Goal: Contribute content: Add original content to the website for others to see

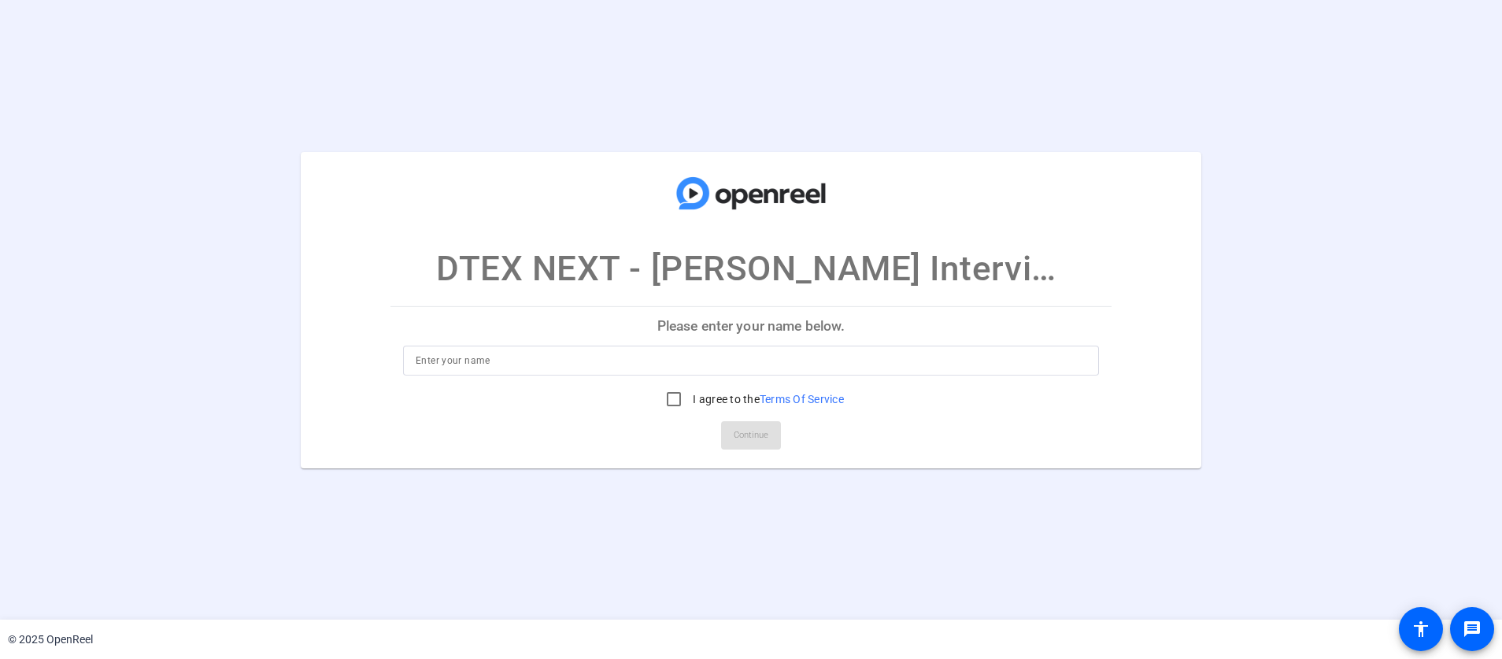
click at [742, 362] on input at bounding box center [751, 360] width 671 height 19
type input "Theresa"
click at [676, 400] on input "I agree to the Terms Of Service" at bounding box center [673, 398] width 31 height 31
checkbox input "true"
click at [736, 441] on span "Continue" at bounding box center [751, 436] width 35 height 24
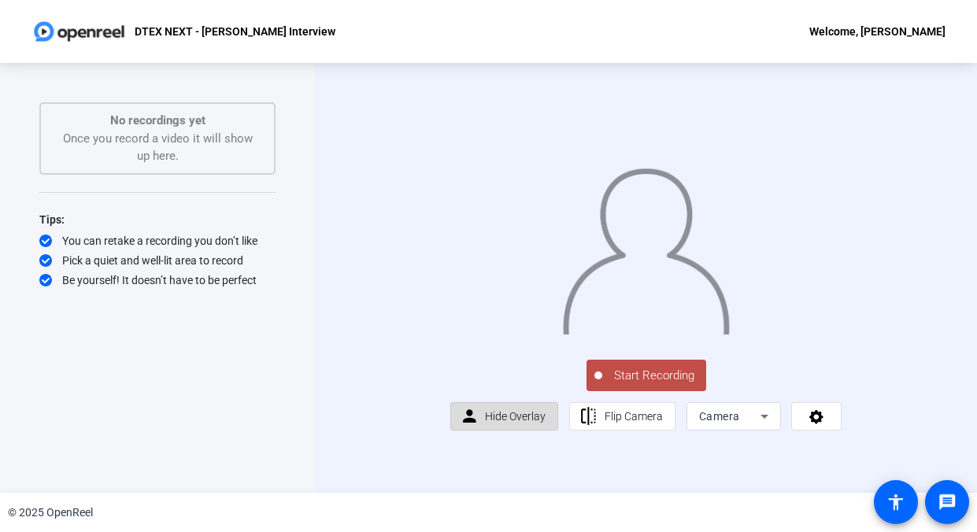
click at [547, 435] on span at bounding box center [504, 417] width 107 height 38
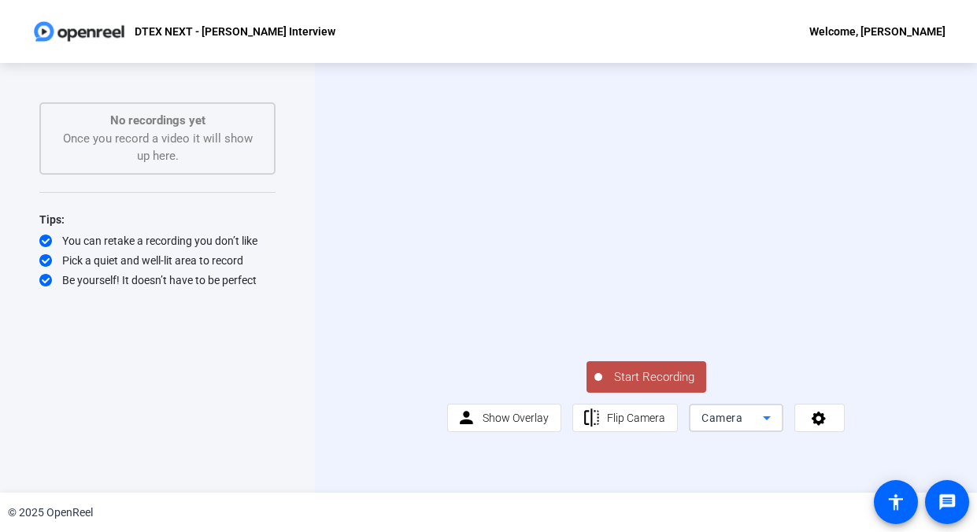
click at [733, 424] on span "Camera" at bounding box center [722, 418] width 41 height 13
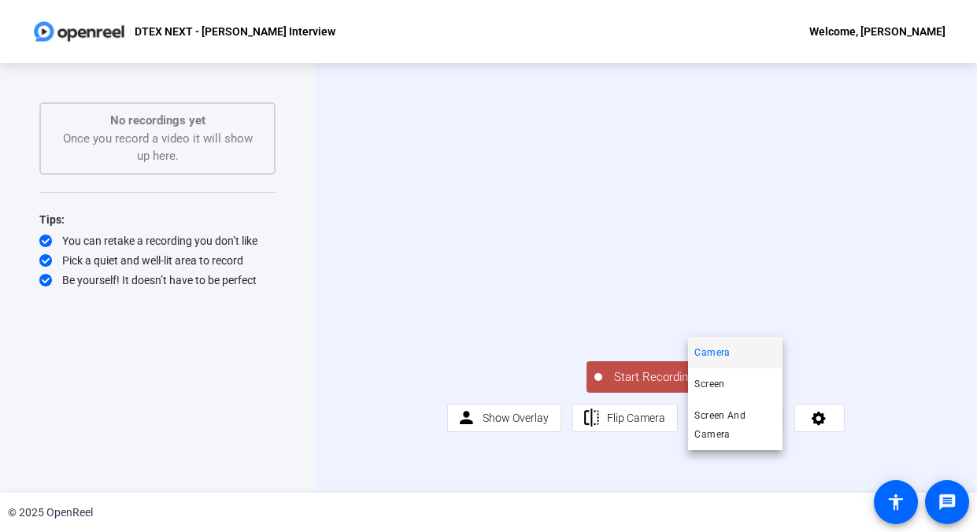
click at [814, 420] on div at bounding box center [488, 266] width 977 height 532
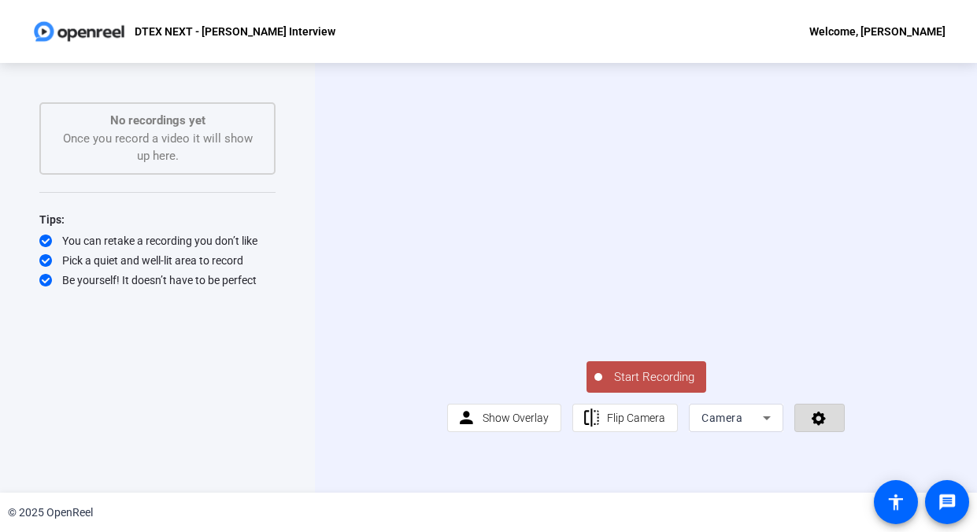
click at [816, 426] on icon at bounding box center [819, 418] width 18 height 16
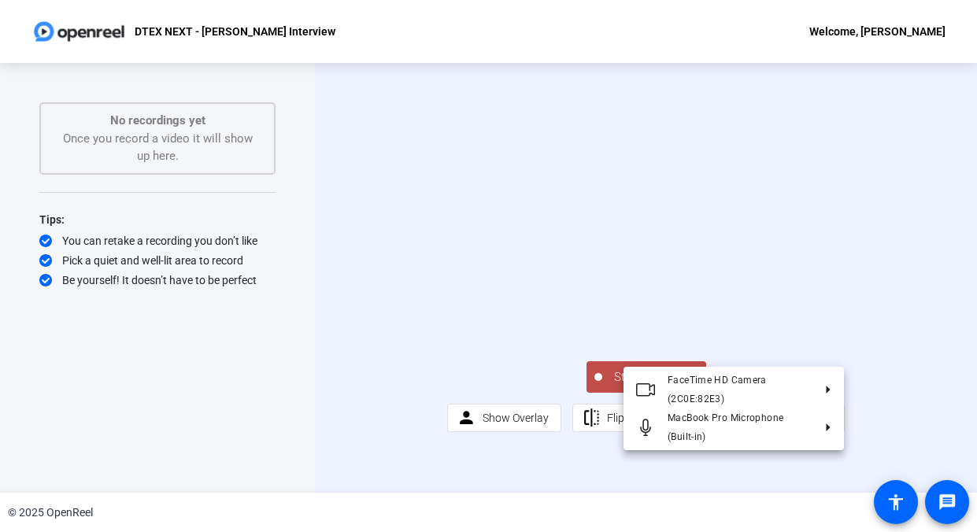
click at [903, 441] on div at bounding box center [488, 266] width 977 height 532
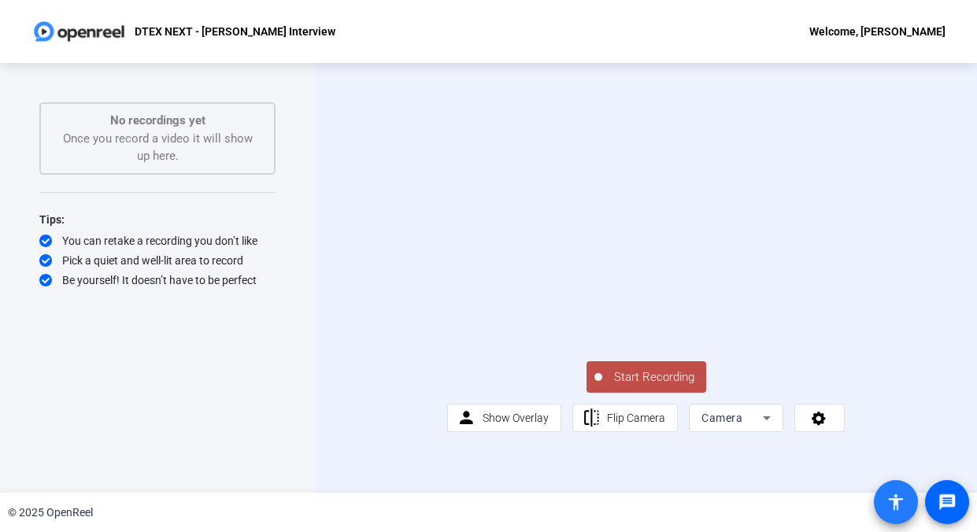
click at [906, 502] on span at bounding box center [896, 502] width 38 height 38
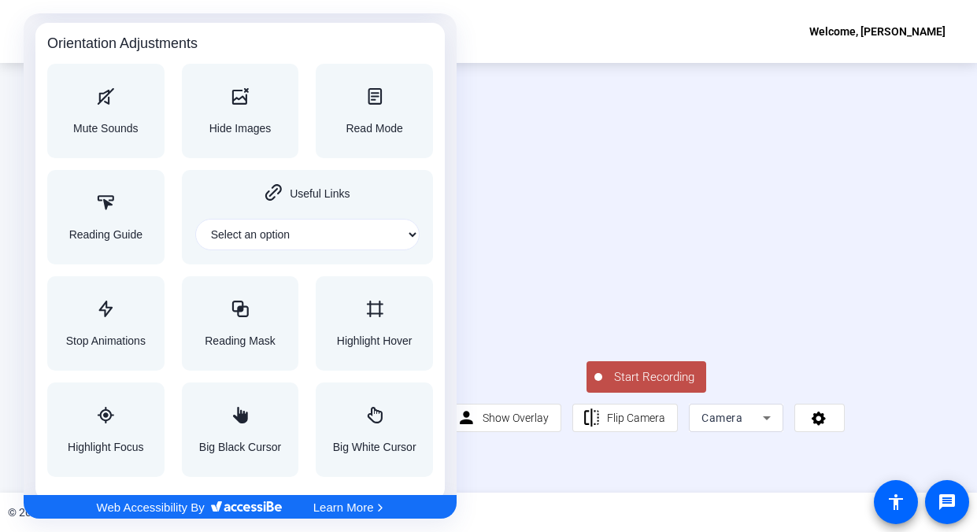
scroll to position [1705, 0]
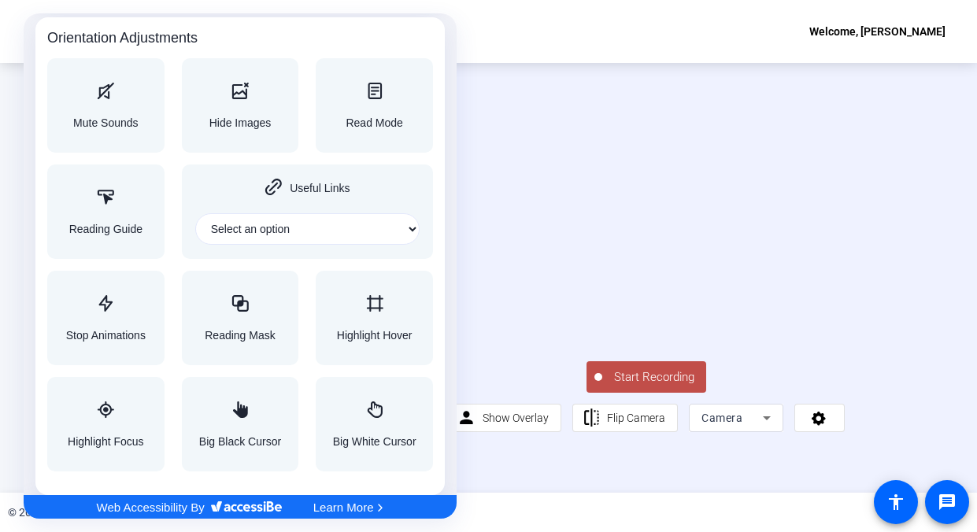
click at [932, 509] on div at bounding box center [488, 266] width 977 height 532
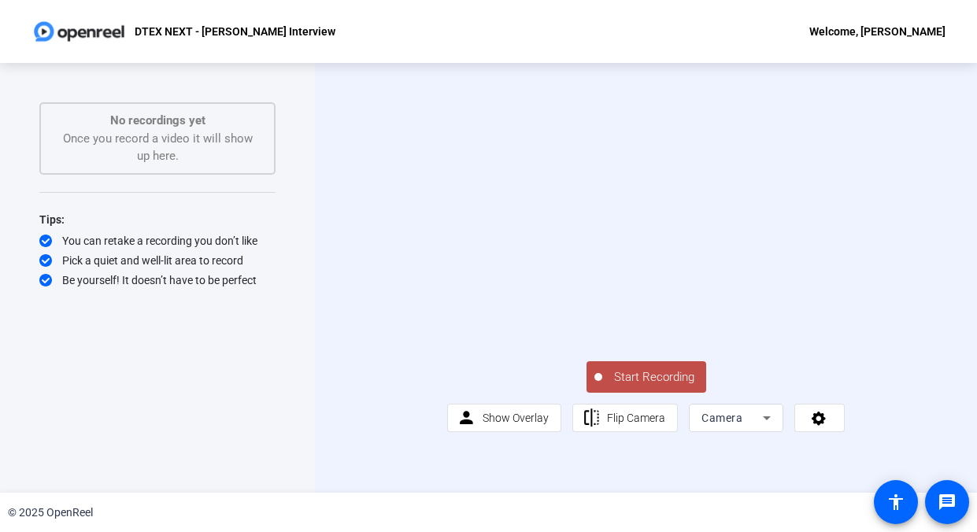
scroll to position [0, 0]
click at [946, 506] on mat-icon "message" at bounding box center [947, 502] width 19 height 19
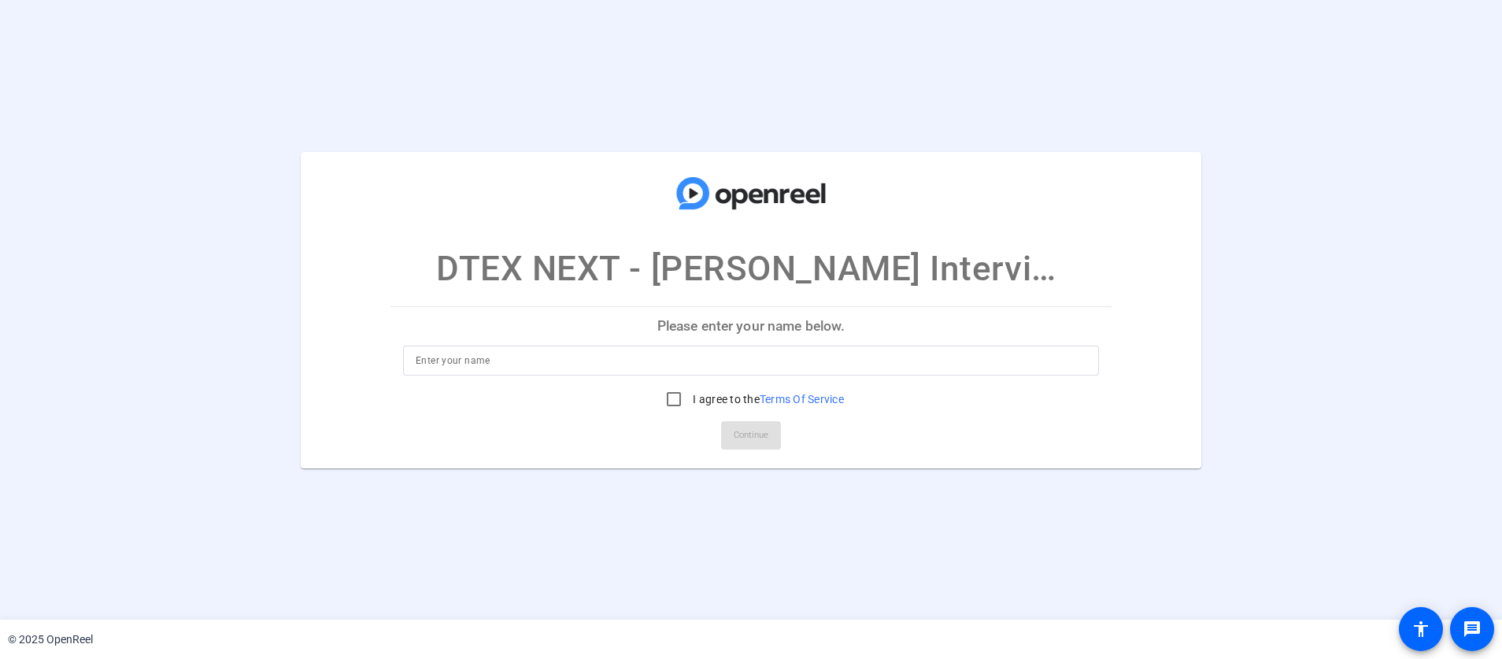
click at [595, 364] on input at bounding box center [751, 360] width 671 height 19
type input "fsd"
click at [672, 391] on input "I agree to the Terms Of Service" at bounding box center [673, 398] width 31 height 31
checkbox input "true"
click at [780, 435] on span at bounding box center [751, 436] width 60 height 38
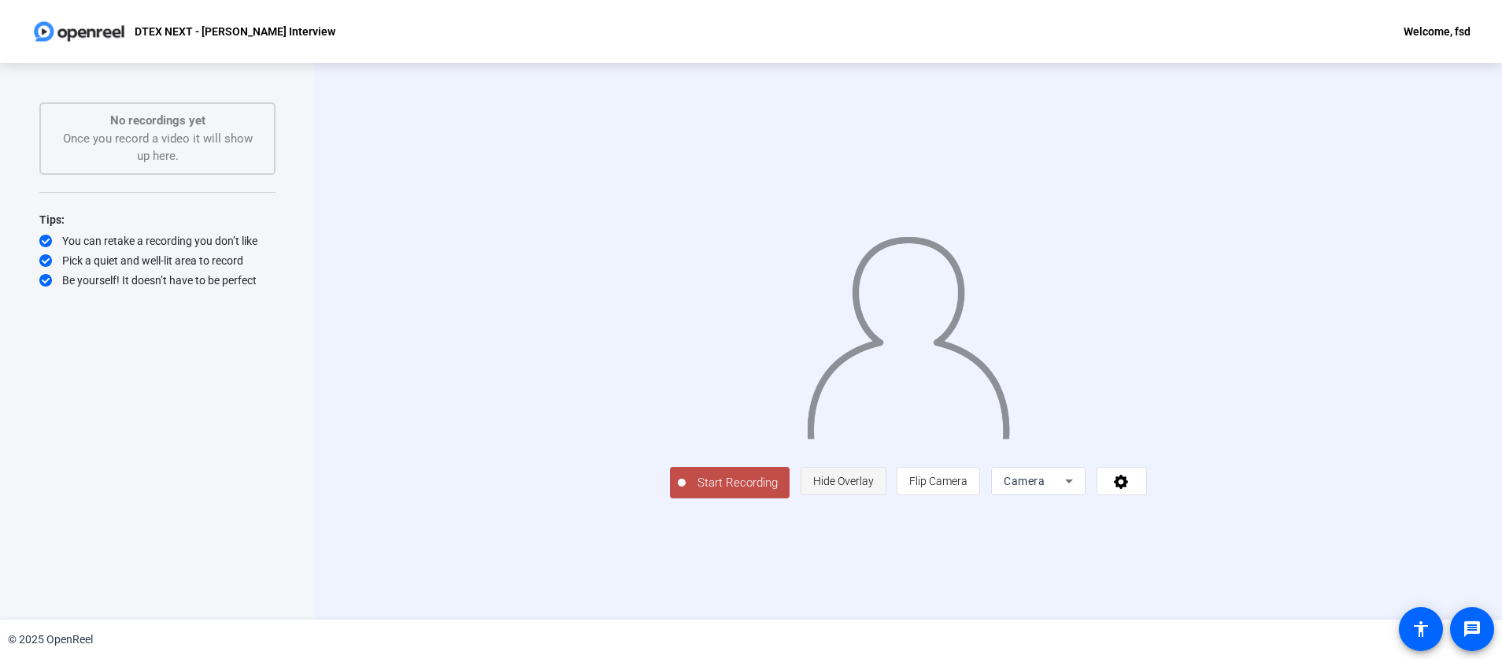
click at [874, 487] on span "Hide Overlay" at bounding box center [843, 481] width 61 height 13
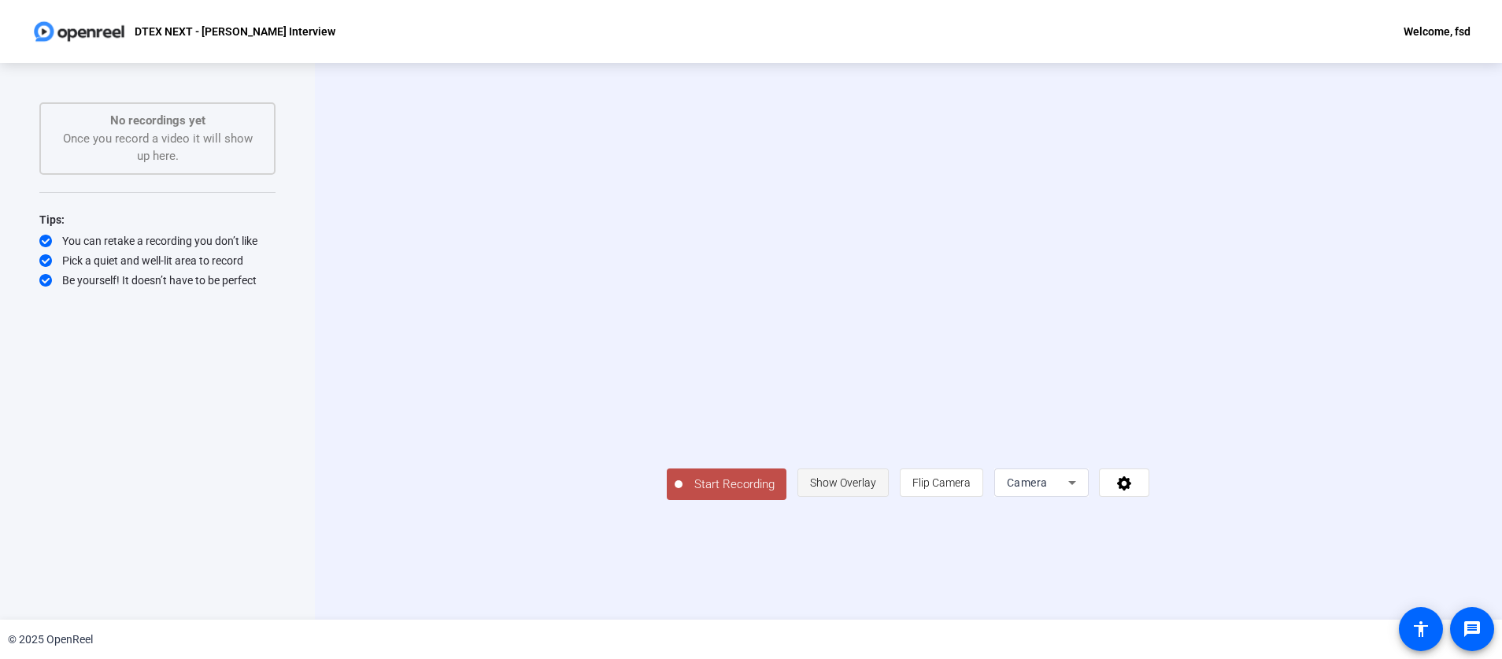
click at [876, 489] on span "Show Overlay" at bounding box center [843, 482] width 66 height 13
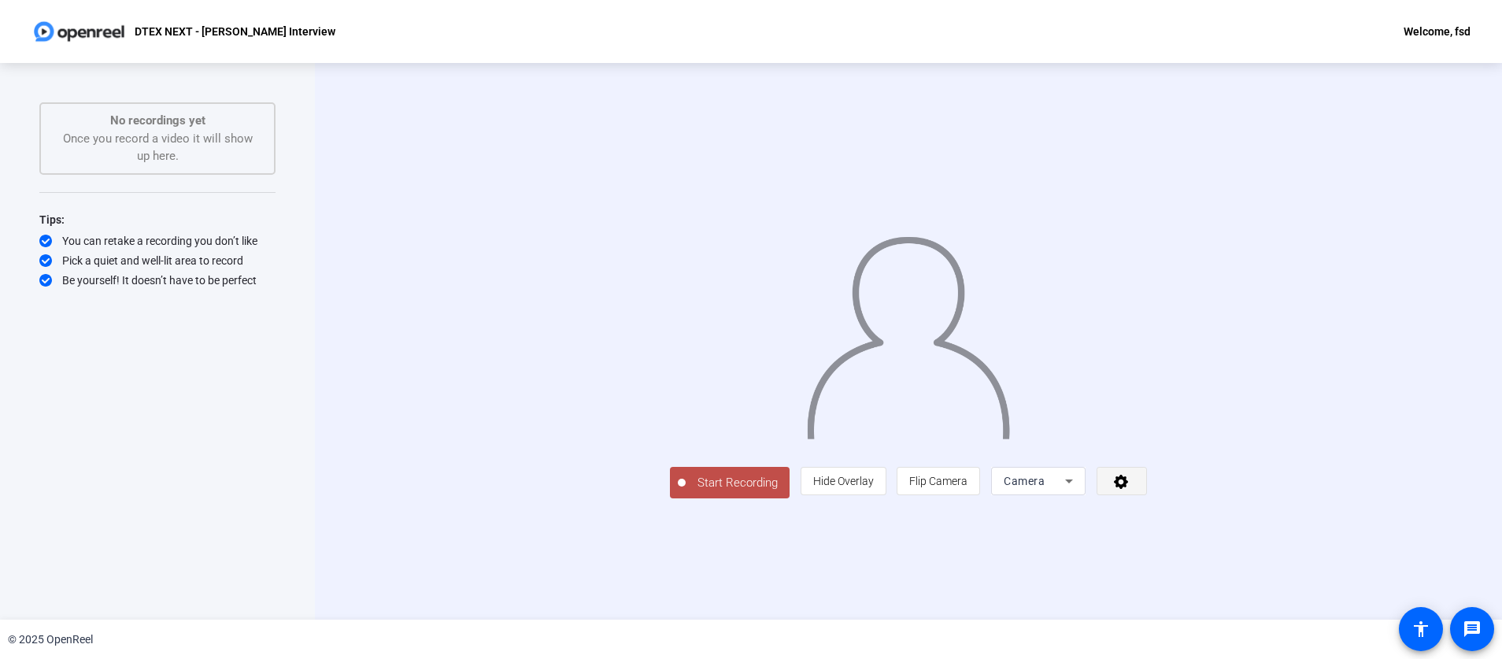
click at [1131, 489] on icon at bounding box center [1122, 481] width 18 height 16
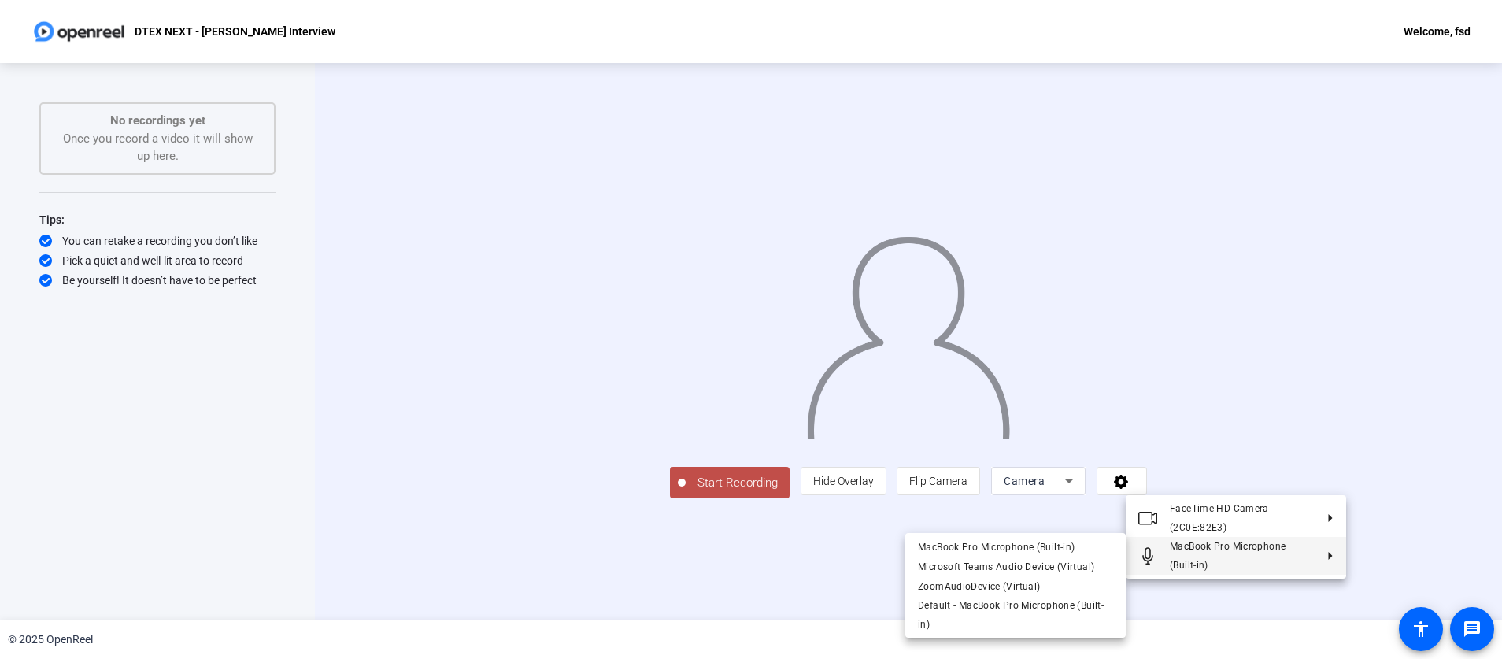
click at [1234, 591] on div at bounding box center [751, 329] width 1502 height 659
